Goal: Task Accomplishment & Management: Manage account settings

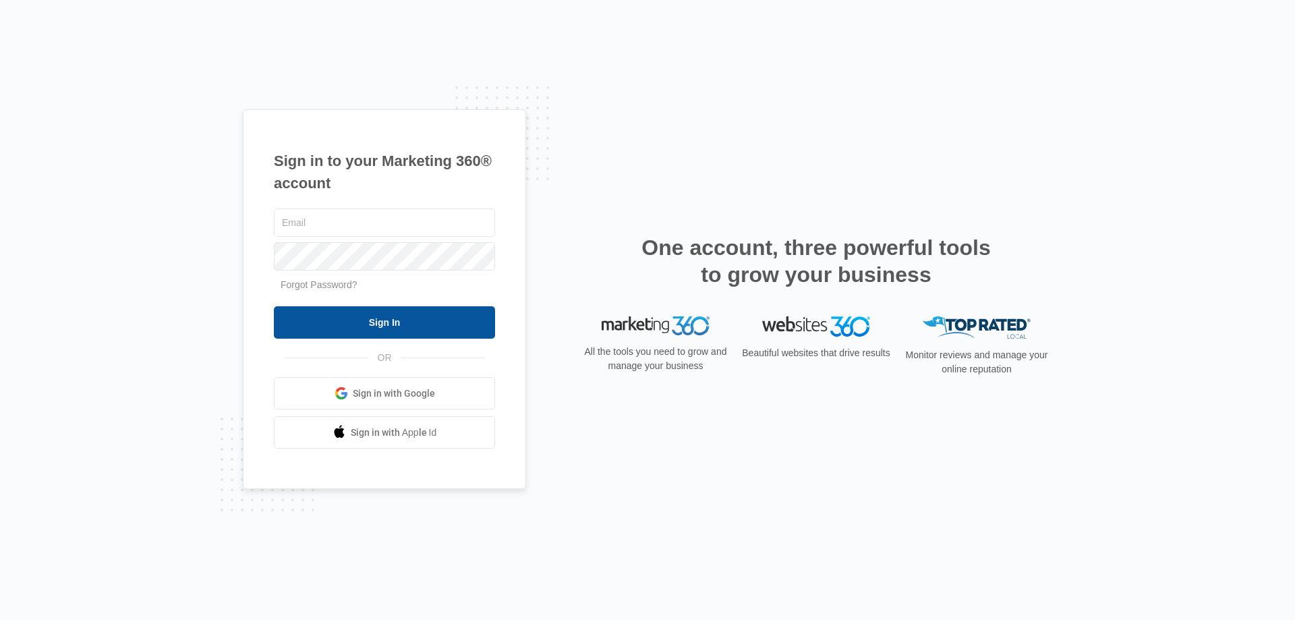
type input "jonhood@insurancelynnwood.com"
click at [388, 321] on input "Sign In" at bounding box center [384, 322] width 221 height 32
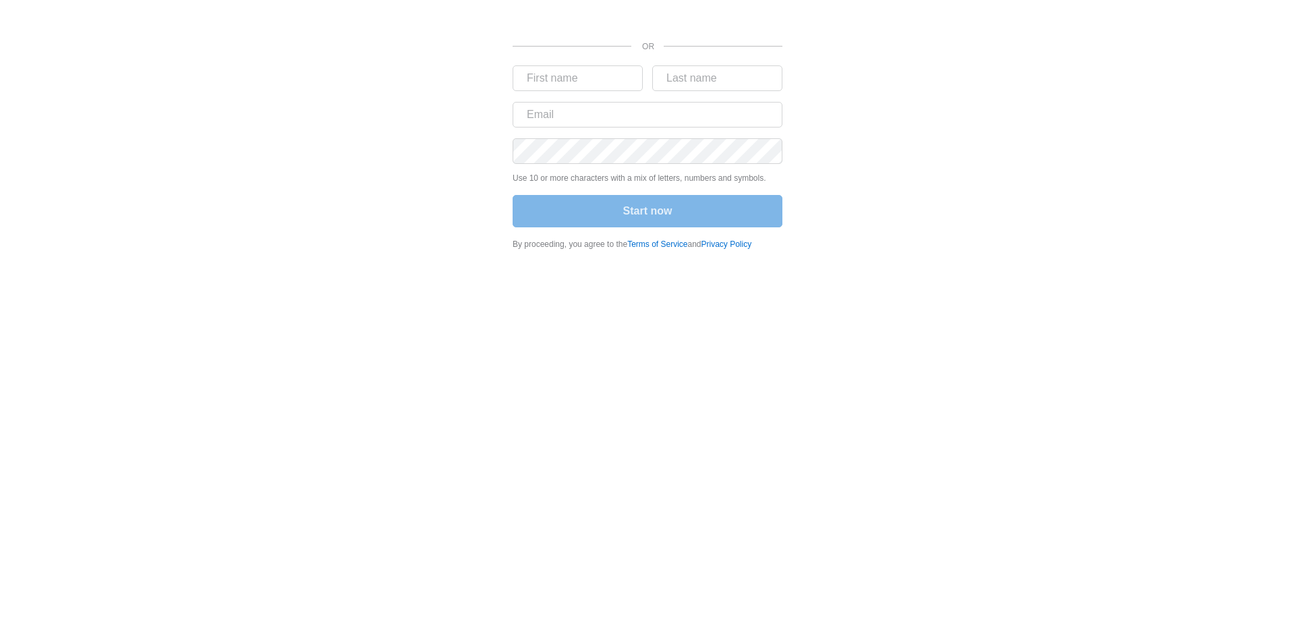
click at [424, 250] on div "OR Use 10 or more characters with a mix of letters, numbers and symbols. Start …" at bounding box center [648, 129] width 810 height 258
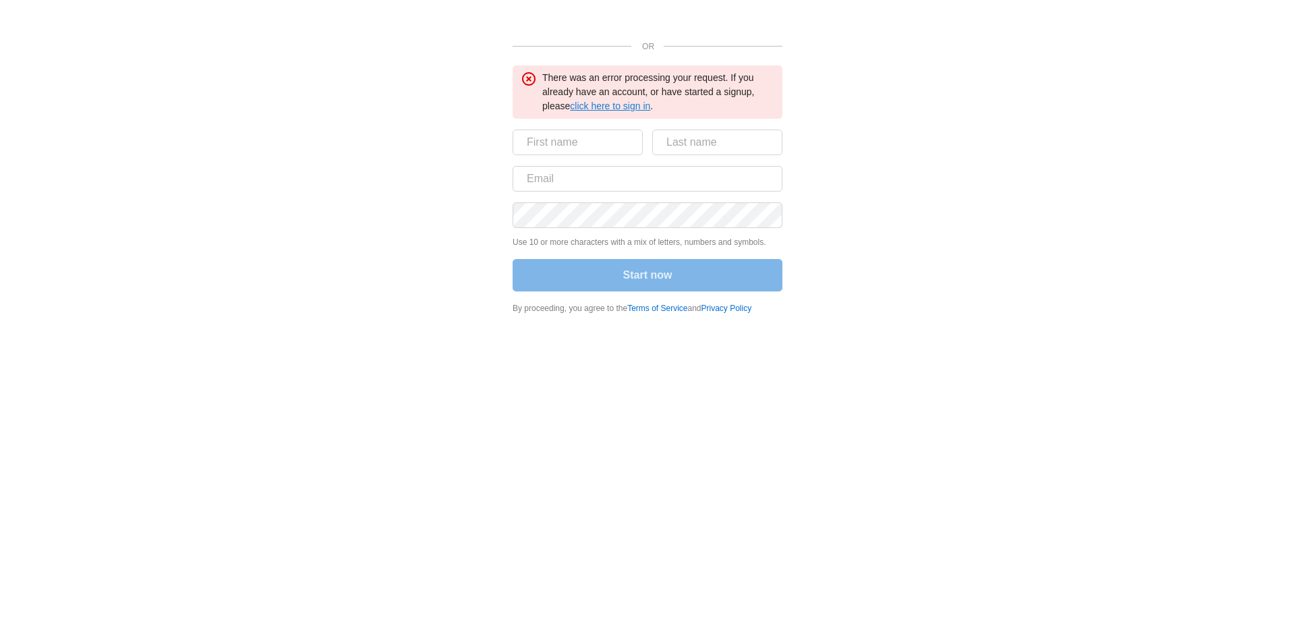
click at [596, 108] on link "click here to sign in" at bounding box center [610, 106] width 80 height 11
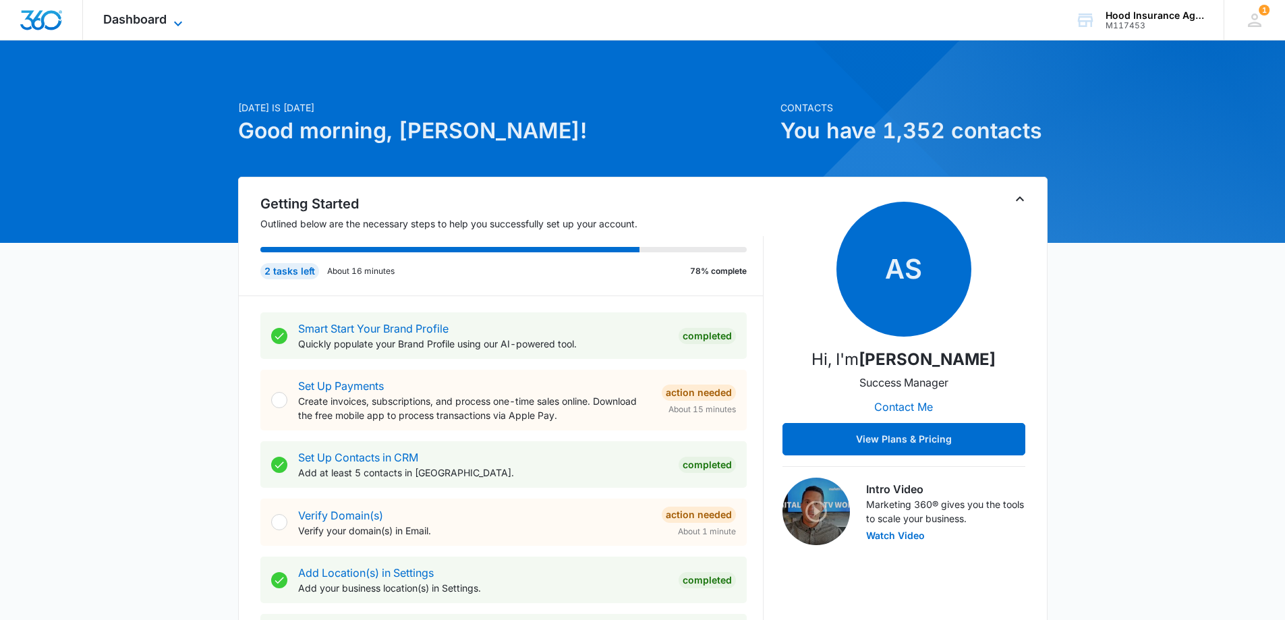
click at [177, 28] on icon at bounding box center [178, 24] width 16 height 16
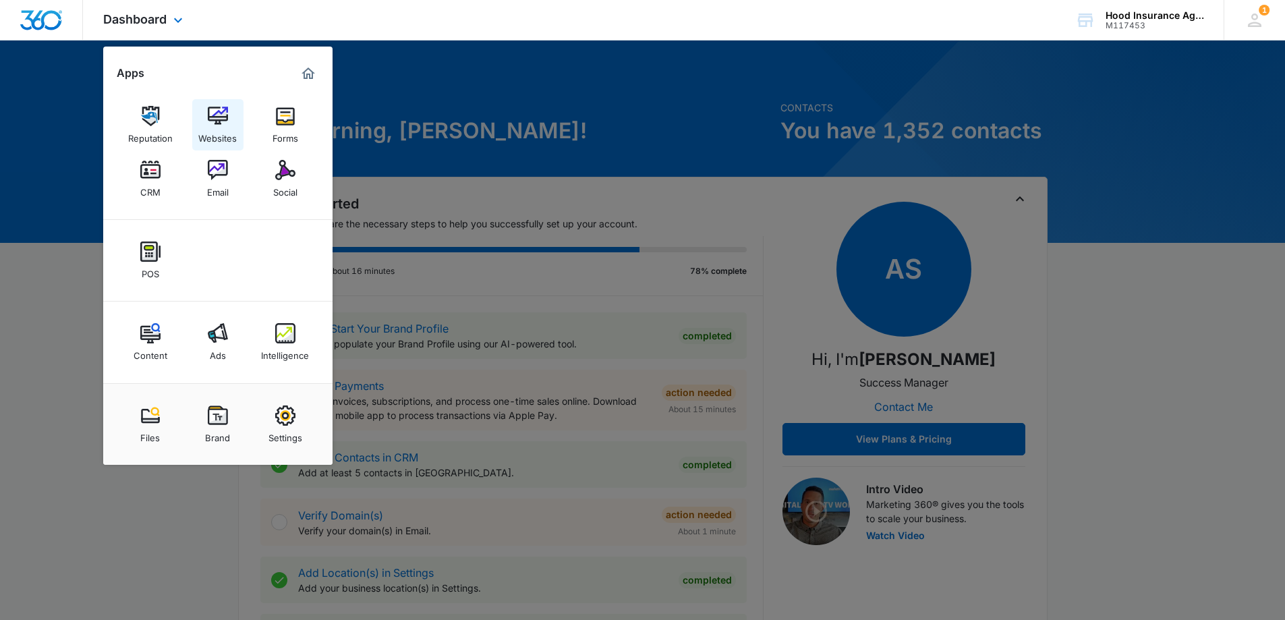
click at [218, 125] on img at bounding box center [218, 116] width 20 height 20
